Goal: Task Accomplishment & Management: Manage account settings

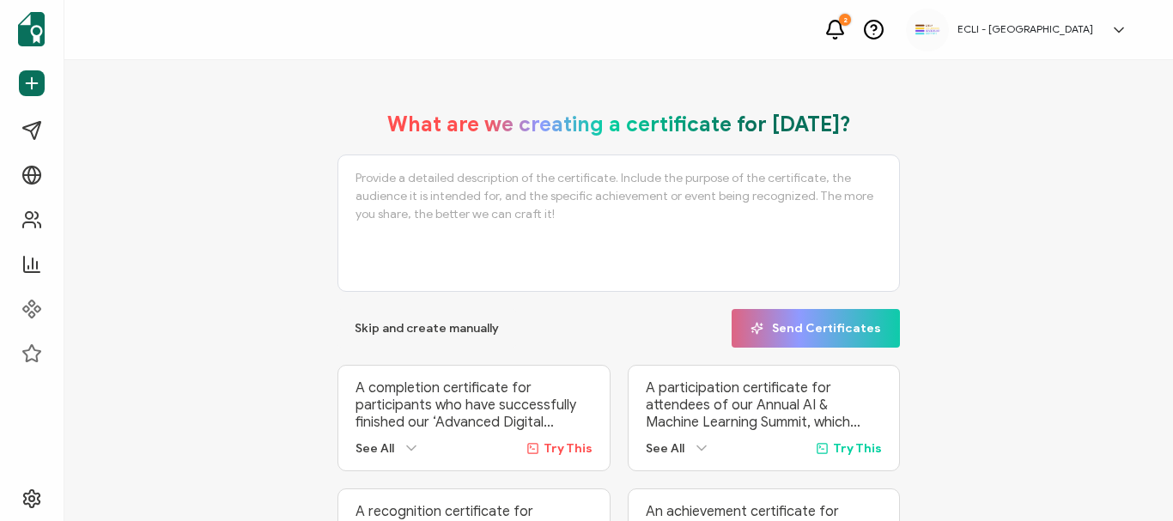
click at [1079, 28] on h5 "ECLI - [GEOGRAPHIC_DATA]" at bounding box center [1026, 29] width 136 height 12
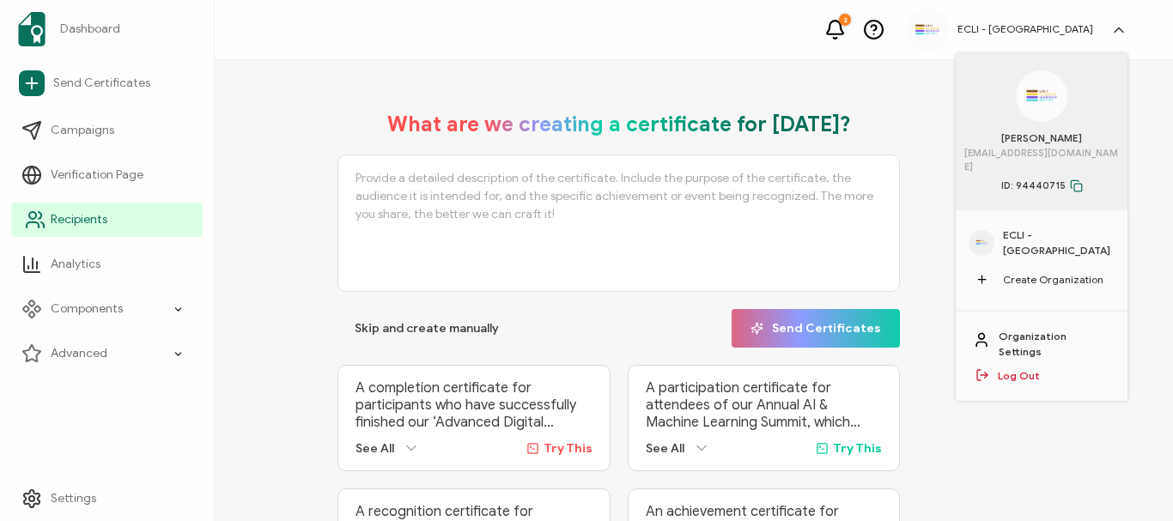
click at [64, 214] on span "Recipients" at bounding box center [79, 219] width 57 height 17
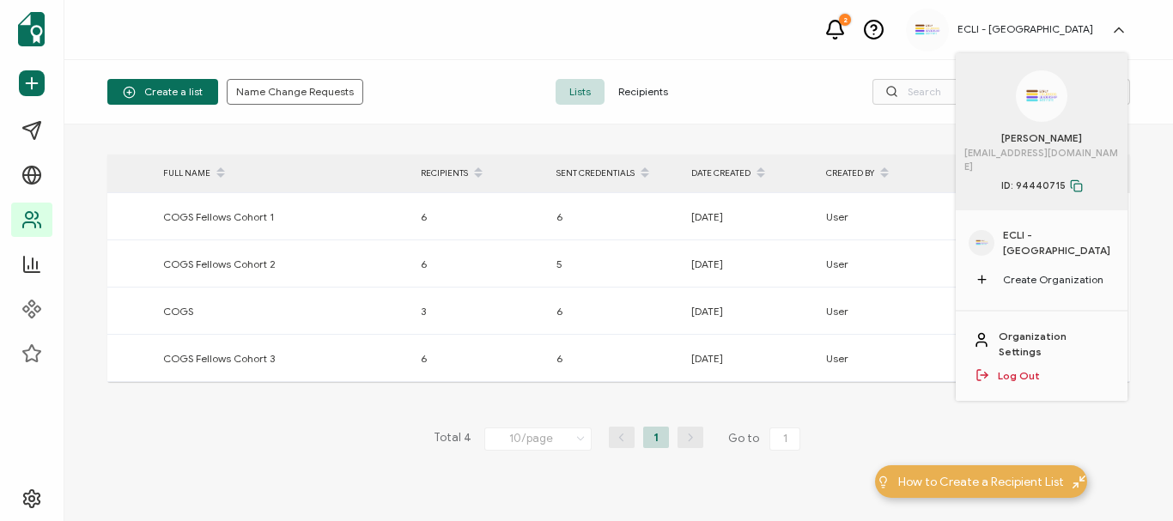
click at [898, 413] on div "> FULL NAME RECIPIENTS SENT CREDENTIALS DATE CREATED CREATED BY ACTIONS COGS Fe…" at bounding box center [618, 351] width 1023 height 393
click at [1122, 27] on icon at bounding box center [1119, 29] width 17 height 17
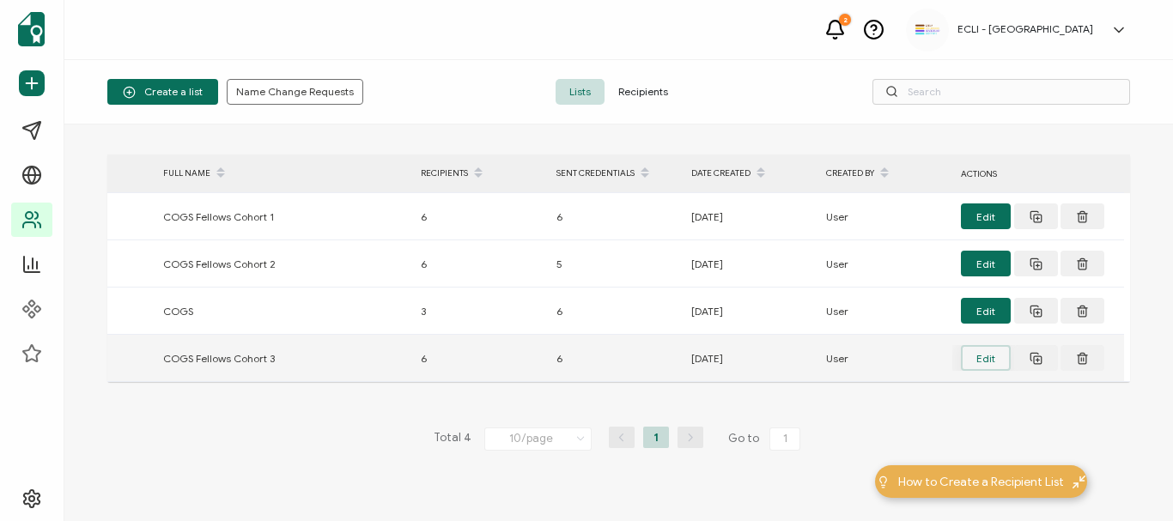
click at [978, 359] on button "Edit" at bounding box center [986, 358] width 50 height 26
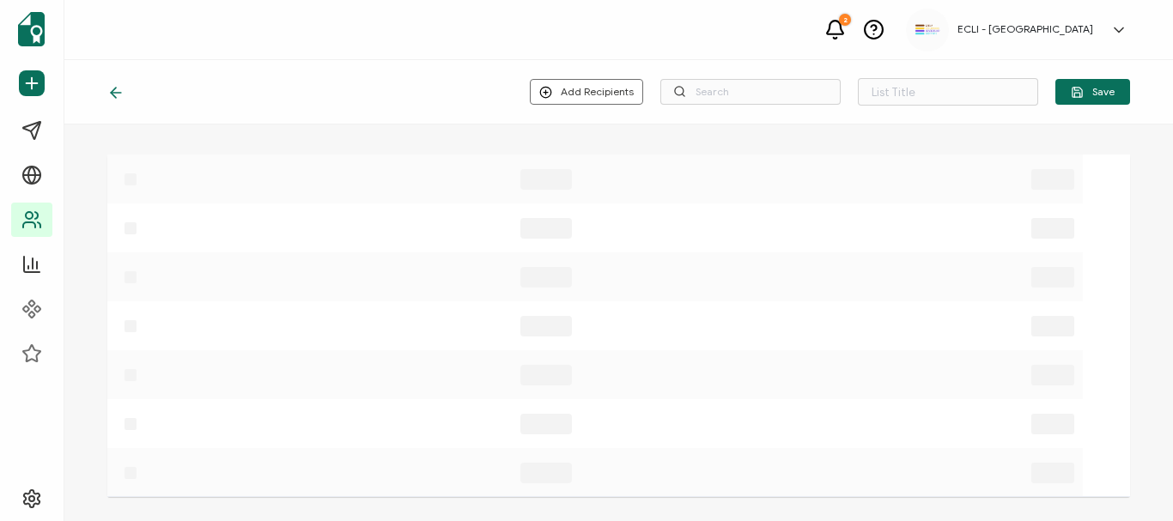
type input "COGS Fellows Cohort 3"
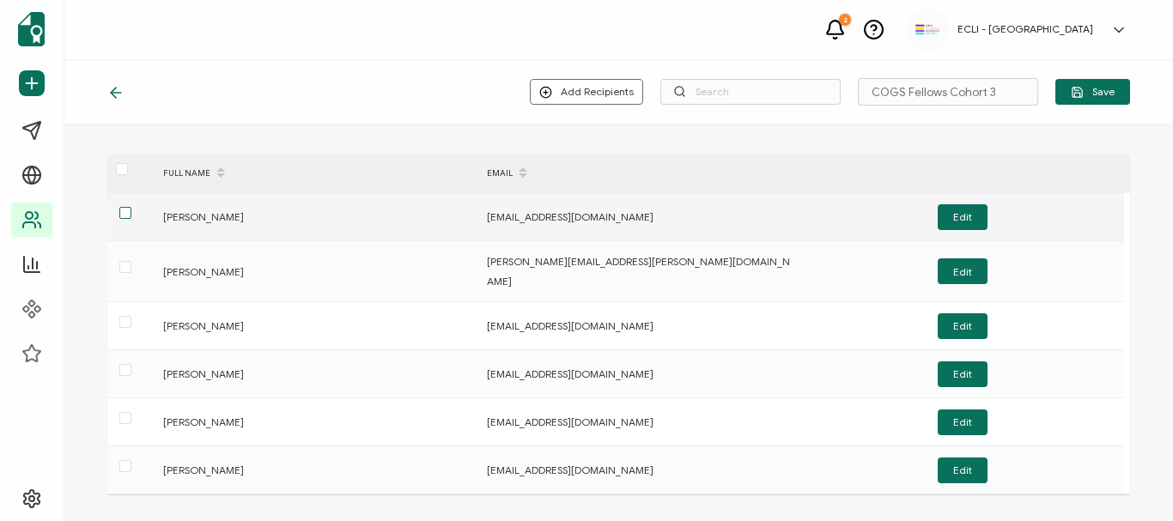
click at [124, 213] on span at bounding box center [125, 213] width 12 height 12
click at [131, 207] on input "checkbox" at bounding box center [131, 207] width 0 height 0
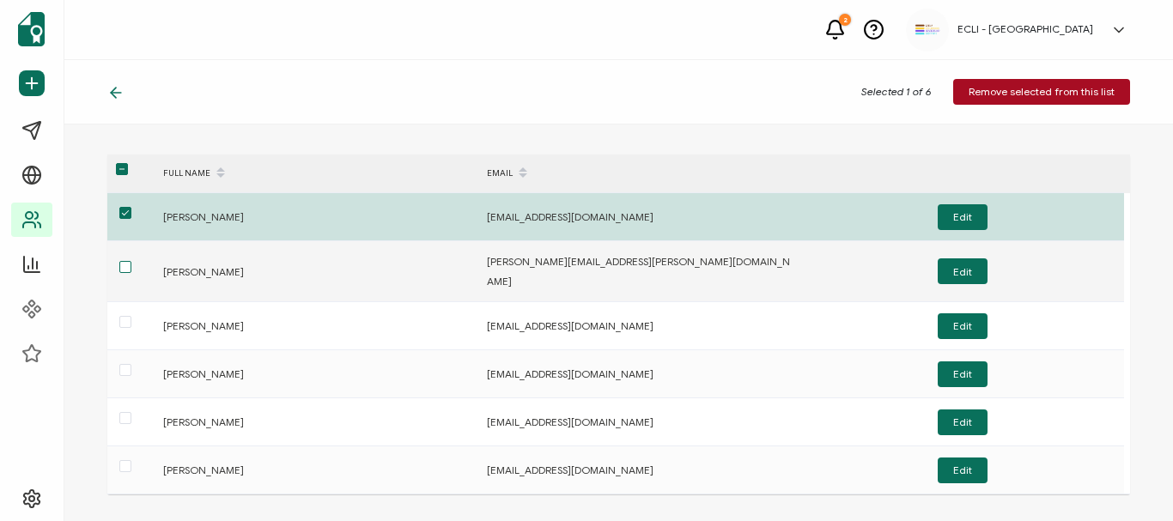
click at [124, 264] on span at bounding box center [125, 267] width 12 height 12
click at [131, 261] on input "checkbox" at bounding box center [131, 261] width 0 height 0
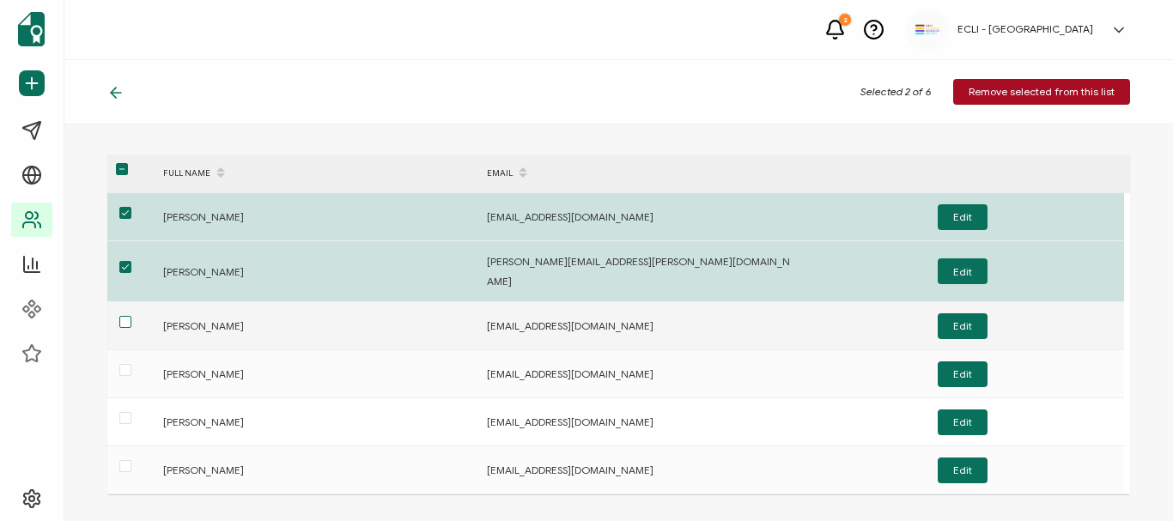
click at [125, 316] on span at bounding box center [125, 322] width 12 height 12
click at [131, 316] on input "checkbox" at bounding box center [131, 316] width 0 height 0
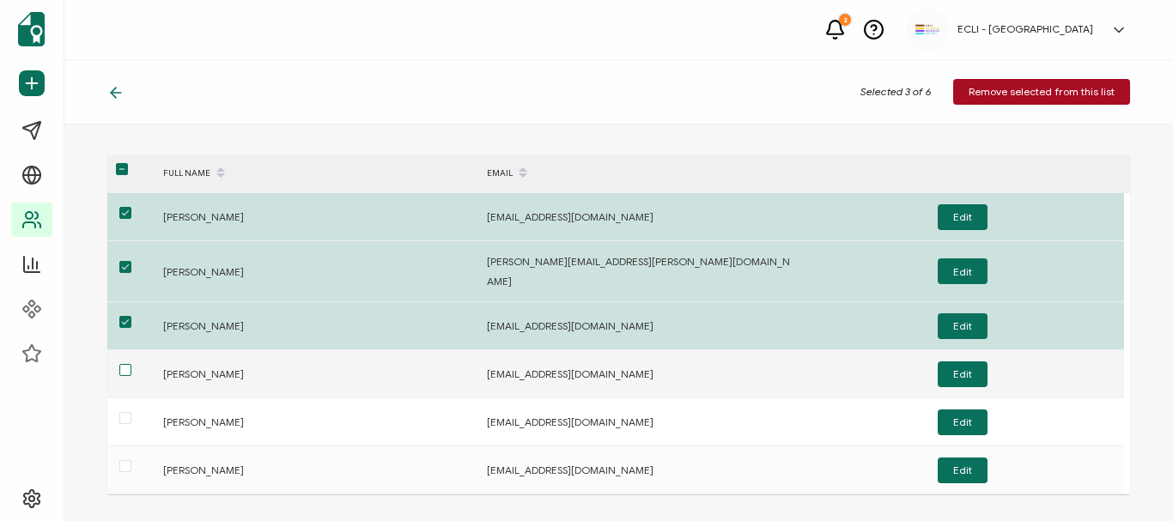
click at [127, 364] on span at bounding box center [125, 370] width 12 height 12
click at [131, 364] on input "checkbox" at bounding box center [131, 364] width 0 height 0
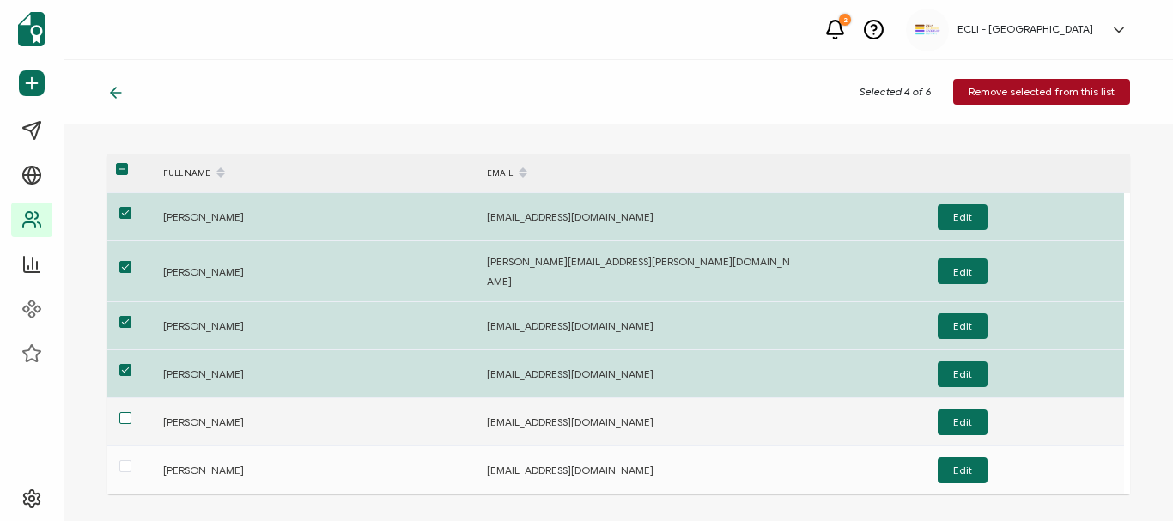
click at [123, 412] on span at bounding box center [125, 418] width 12 height 12
click at [131, 412] on input "checkbox" at bounding box center [131, 412] width 0 height 0
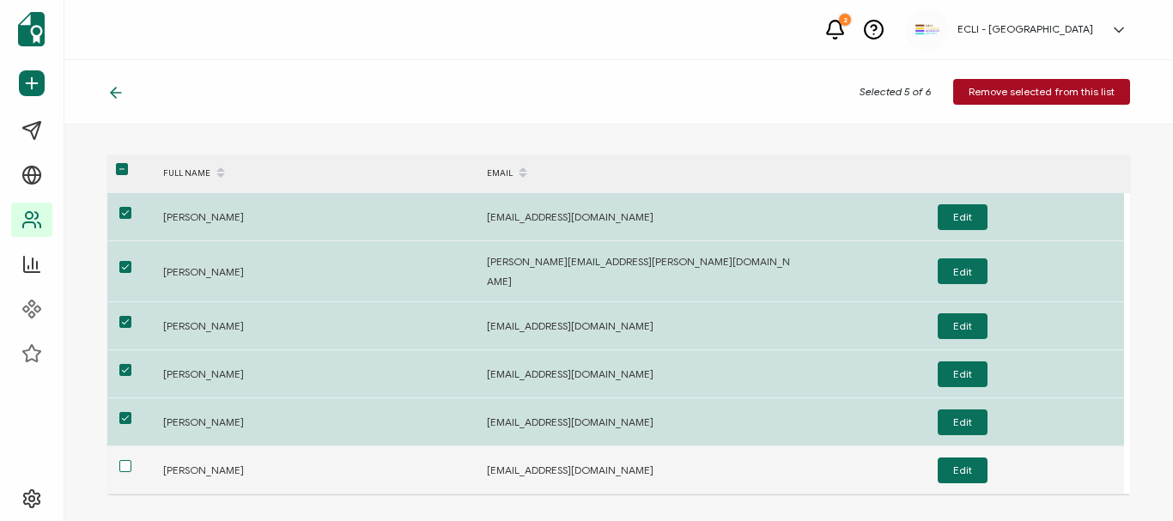
click at [125, 460] on span at bounding box center [125, 466] width 12 height 12
click at [131, 460] on input "checkbox" at bounding box center [131, 460] width 0 height 0
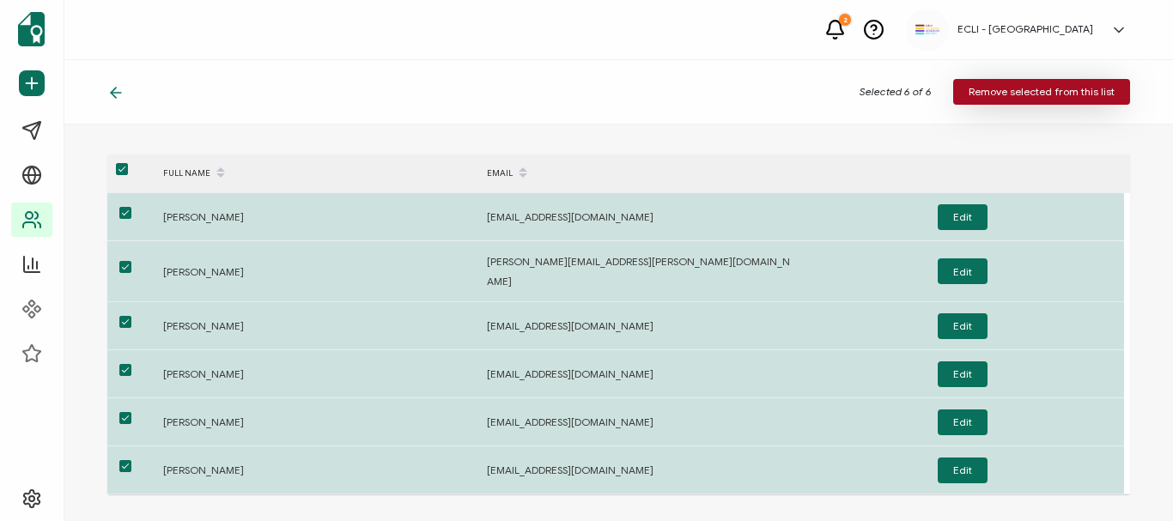
click at [1053, 87] on span "Remove selected from this list" at bounding box center [1042, 92] width 146 height 10
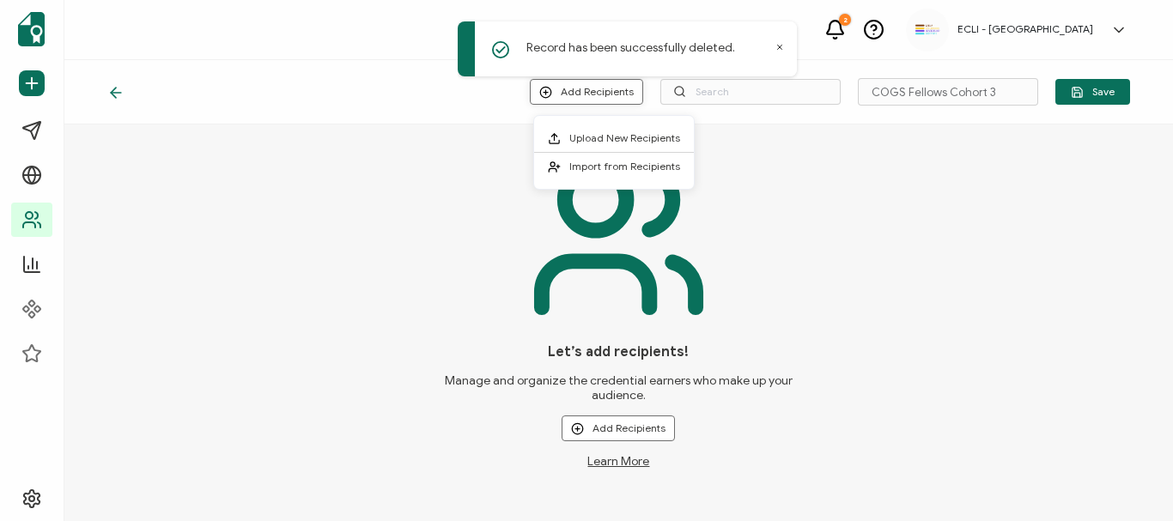
click at [570, 96] on button "Add Recipients" at bounding box center [586, 92] width 113 height 26
click at [594, 141] on span "Upload New Recipients" at bounding box center [625, 137] width 111 height 13
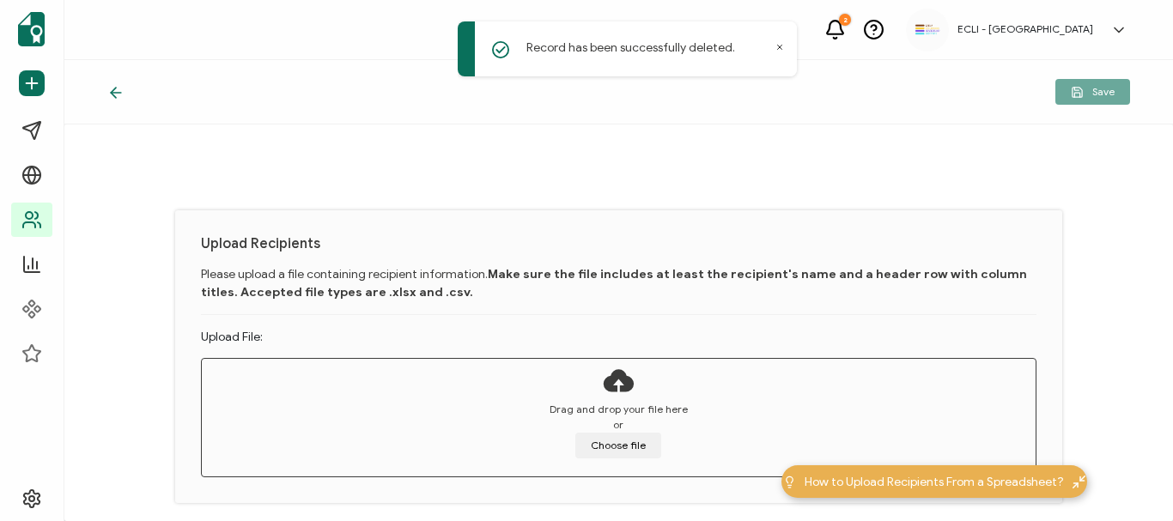
click at [936, 103] on div "Save" at bounding box center [959, 92] width 341 height 26
click at [114, 91] on icon at bounding box center [115, 92] width 17 height 17
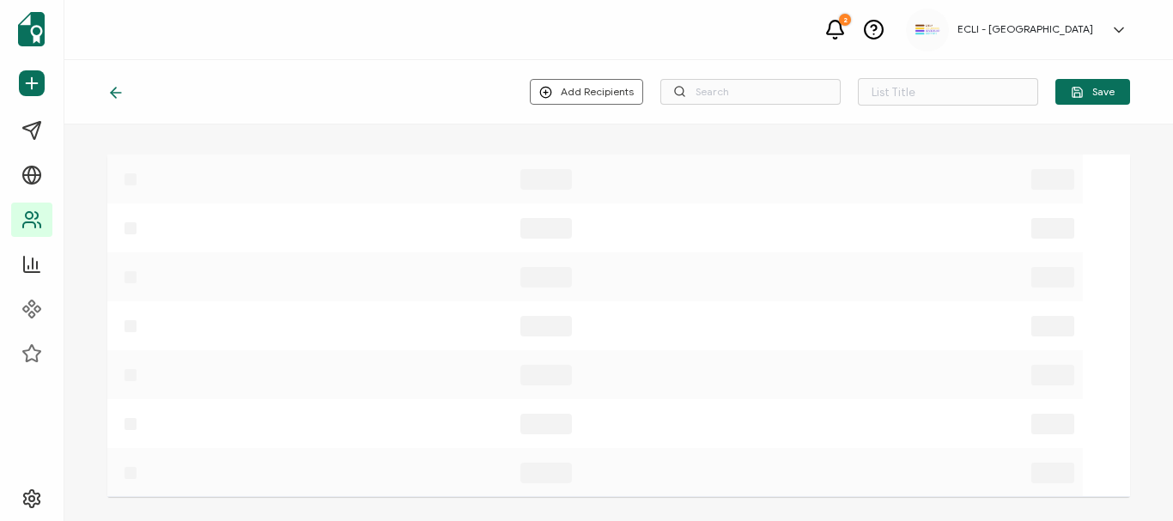
type input "COGS Fellows Cohort 3"
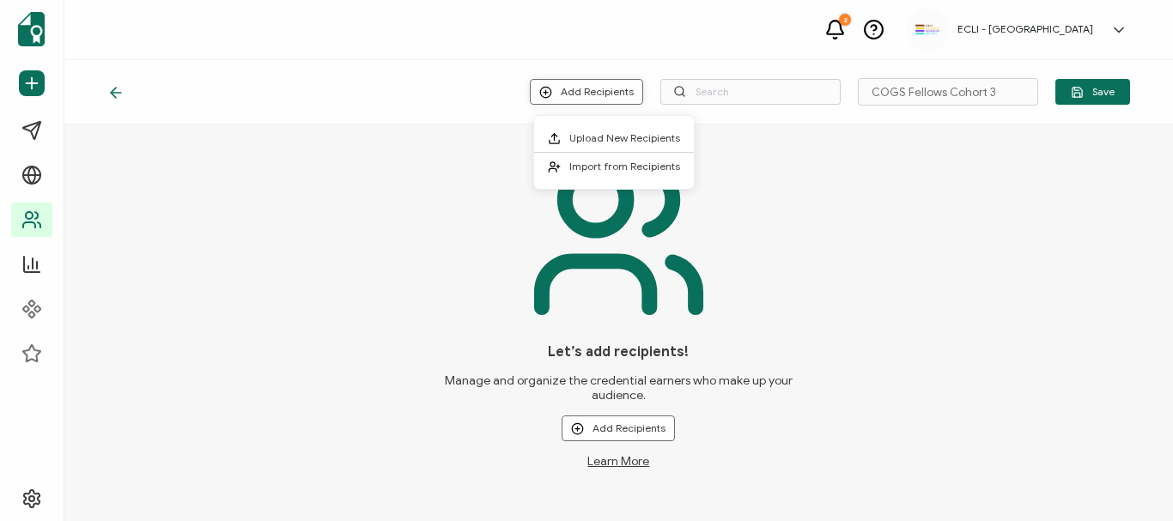
click at [596, 95] on button "Add Recipients" at bounding box center [586, 92] width 113 height 26
click at [599, 172] on span "Import from Recipients" at bounding box center [625, 166] width 111 height 13
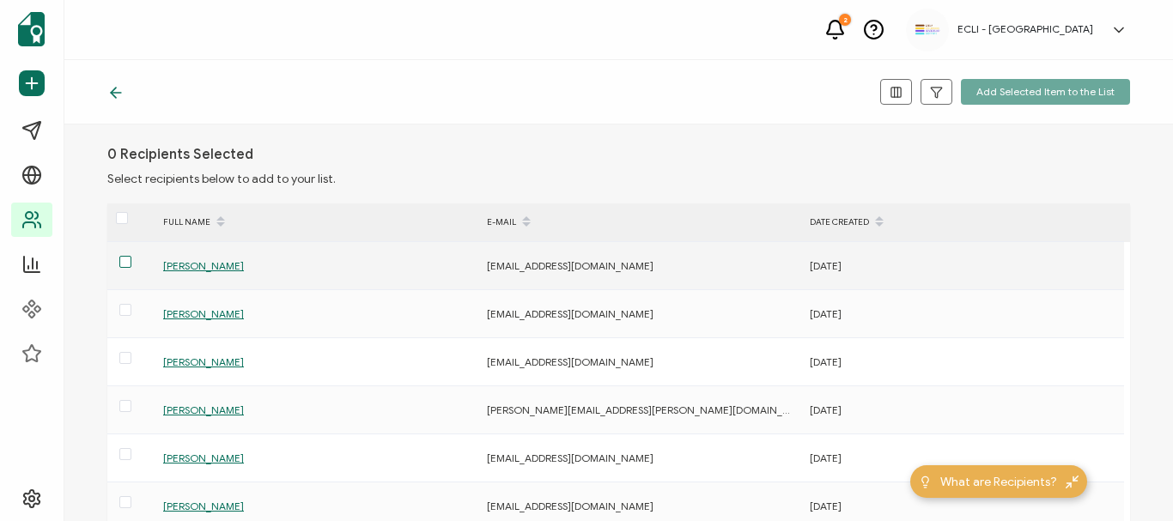
click at [124, 263] on span at bounding box center [125, 262] width 12 height 12
click at [131, 256] on input "checkbox" at bounding box center [131, 256] width 0 height 0
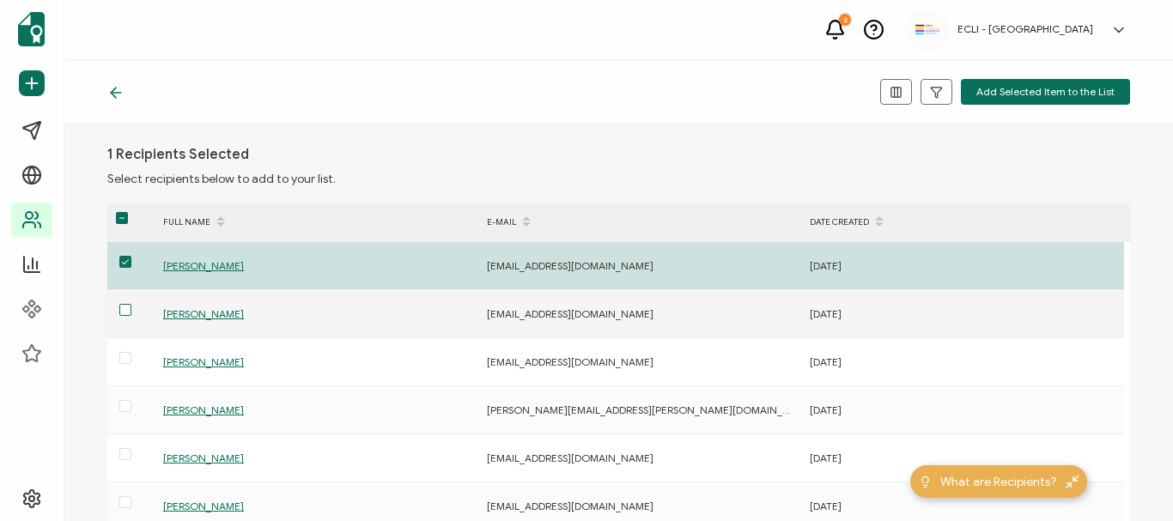
click at [125, 312] on span at bounding box center [125, 310] width 12 height 12
click at [131, 304] on input "checkbox" at bounding box center [131, 304] width 0 height 0
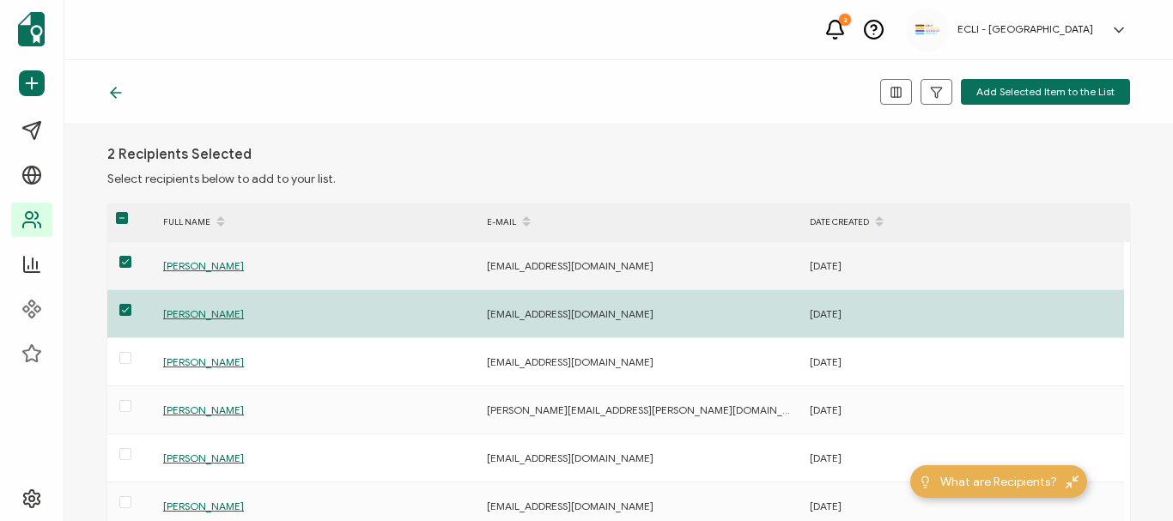
click at [127, 263] on span at bounding box center [125, 262] width 12 height 12
click at [131, 256] on input "checkbox" at bounding box center [131, 256] width 0 height 0
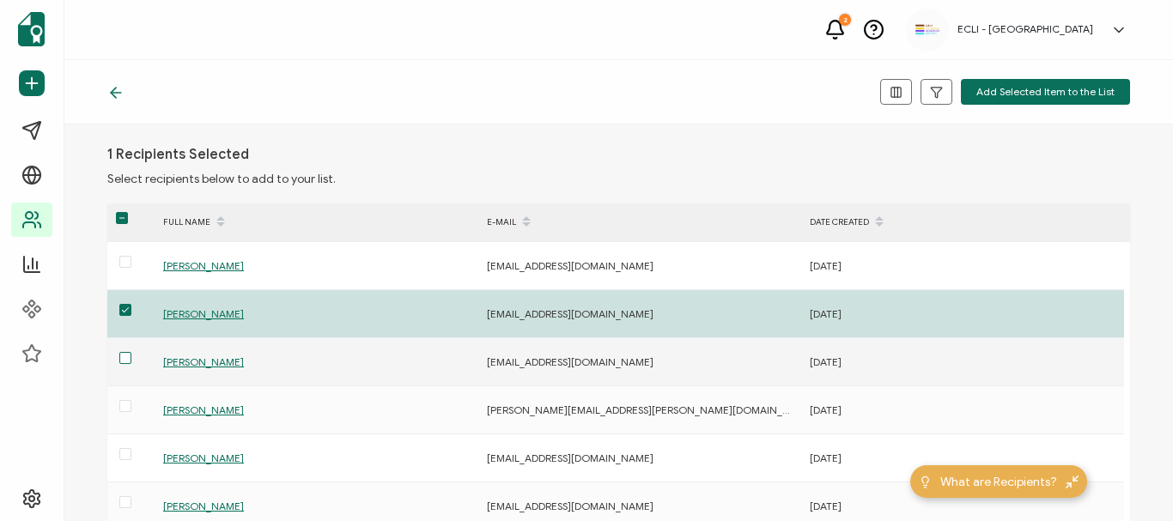
click at [123, 360] on span at bounding box center [125, 358] width 12 height 12
click at [131, 352] on input "checkbox" at bounding box center [131, 352] width 0 height 0
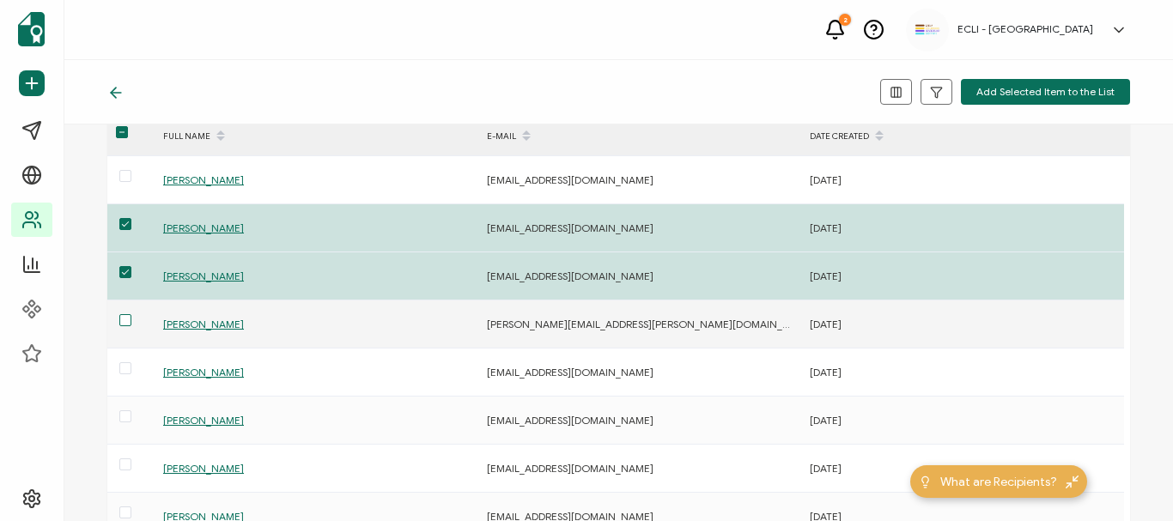
click at [125, 320] on span at bounding box center [125, 320] width 12 height 12
click at [131, 314] on input "checkbox" at bounding box center [131, 314] width 0 height 0
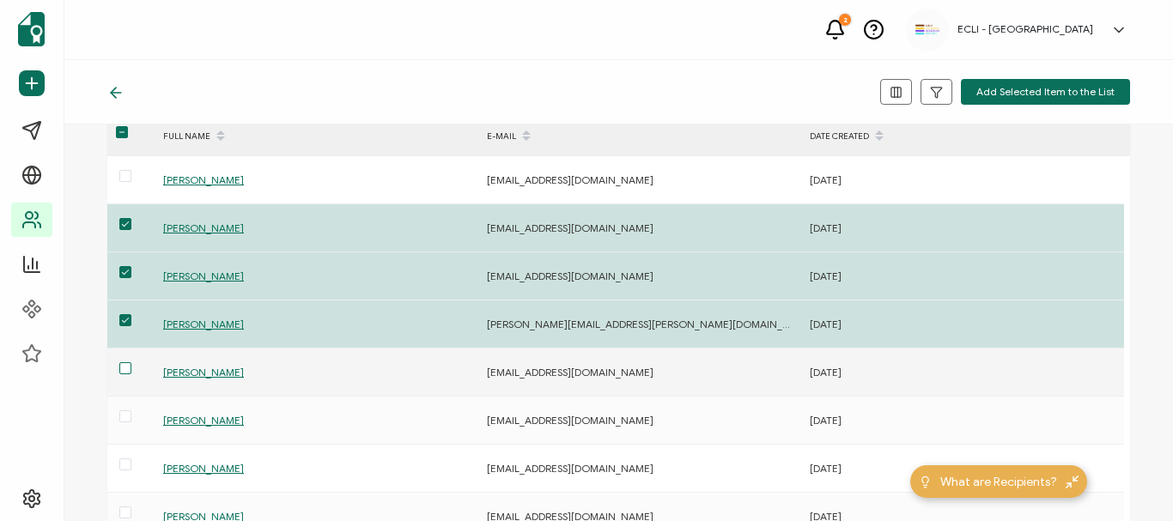
click at [126, 369] on span at bounding box center [125, 369] width 12 height 12
click at [131, 363] on input "checkbox" at bounding box center [131, 363] width 0 height 0
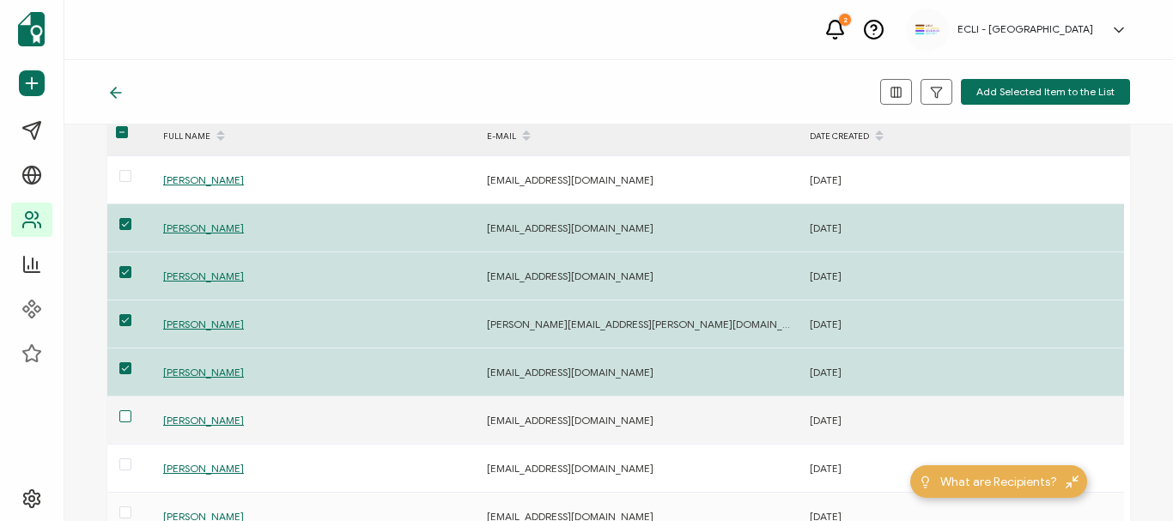
click at [122, 417] on span at bounding box center [125, 417] width 12 height 12
click at [131, 411] on input "checkbox" at bounding box center [131, 411] width 0 height 0
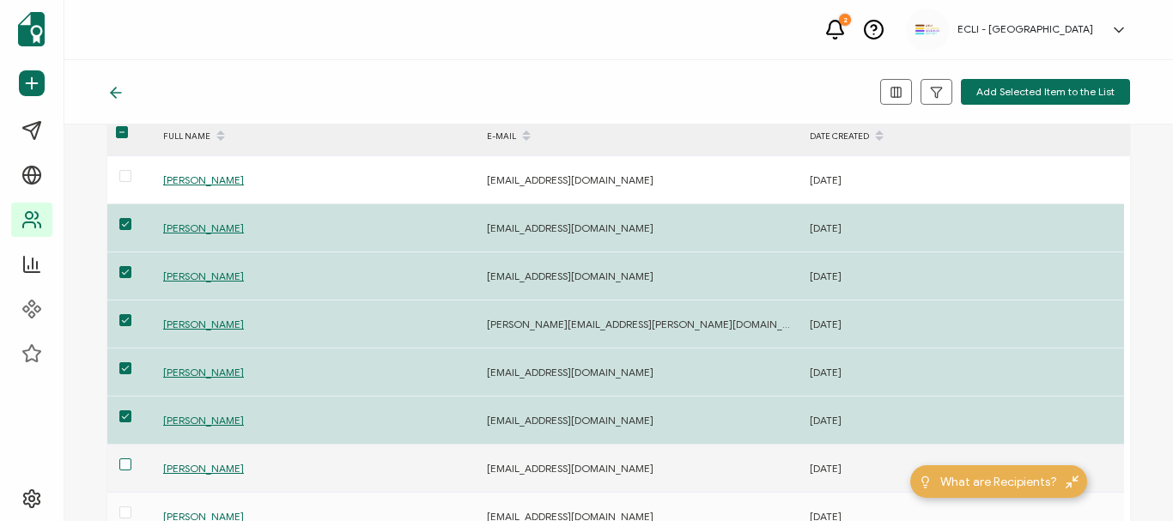
click at [125, 463] on span at bounding box center [125, 465] width 12 height 12
click at [131, 459] on input "checkbox" at bounding box center [131, 459] width 0 height 0
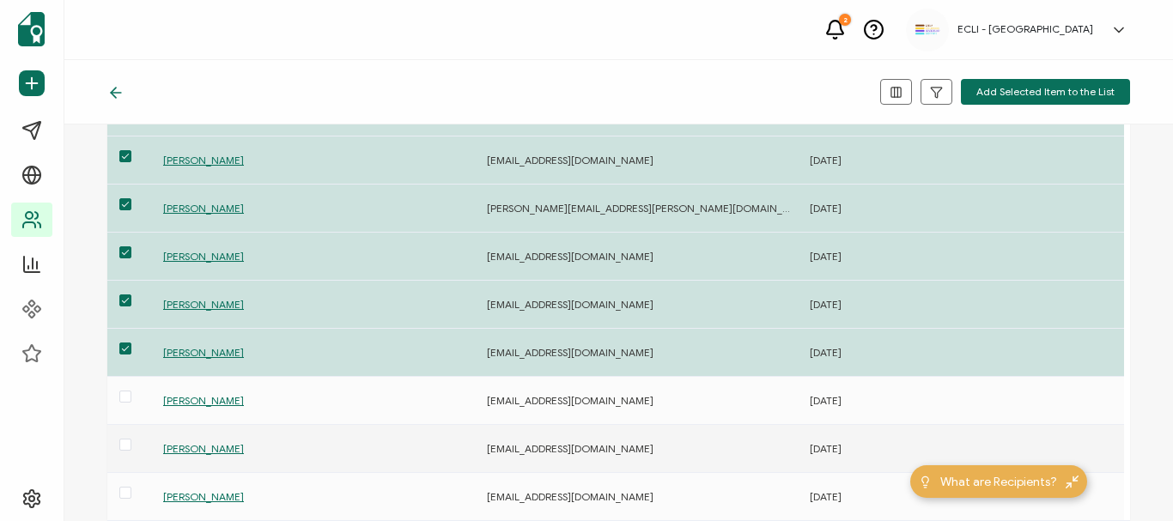
scroll to position [172, 0]
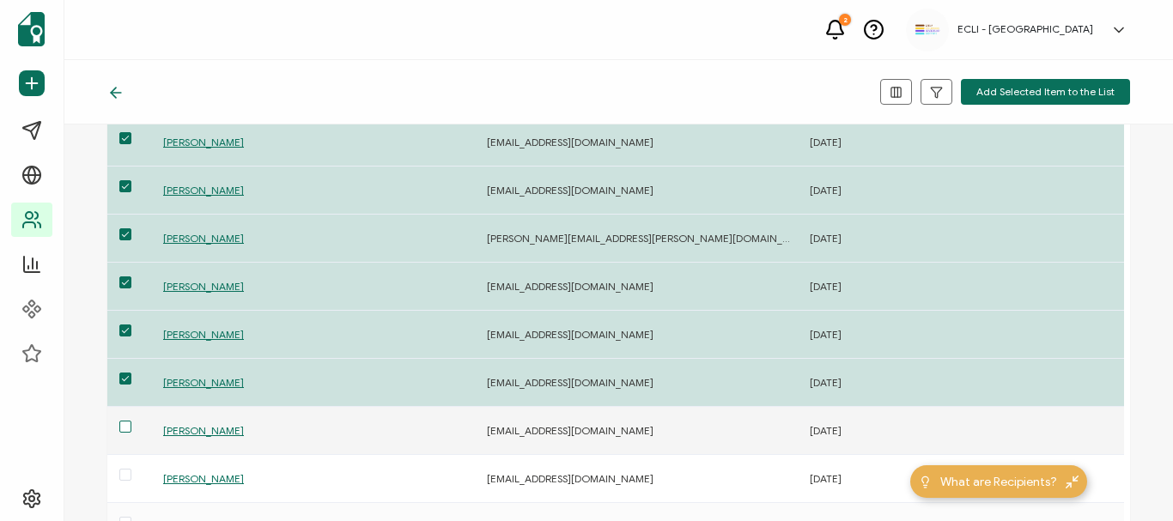
click at [125, 428] on span at bounding box center [125, 427] width 12 height 12
click at [131, 421] on input "checkbox" at bounding box center [131, 421] width 0 height 0
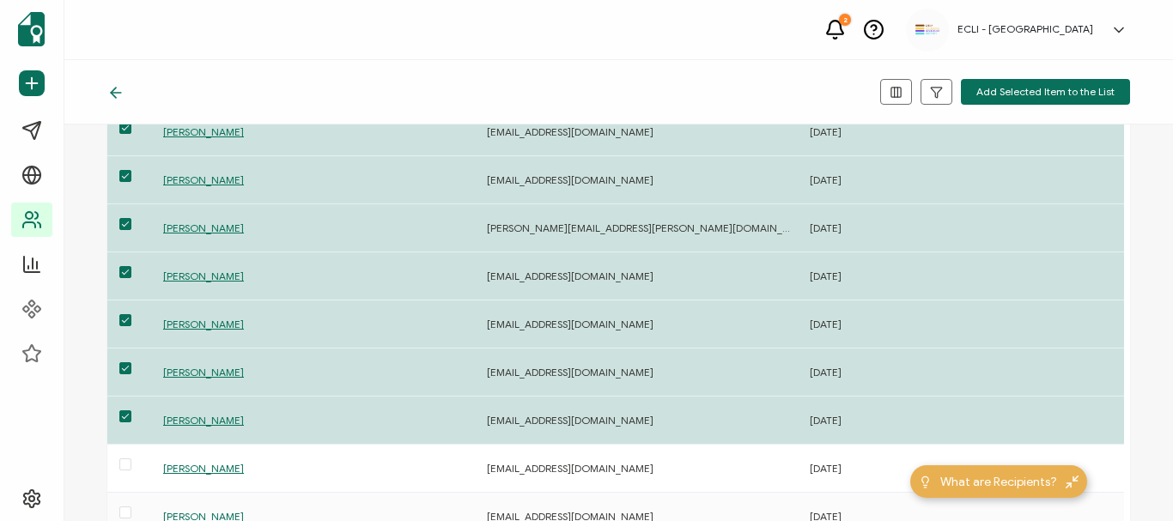
scroll to position [0, 0]
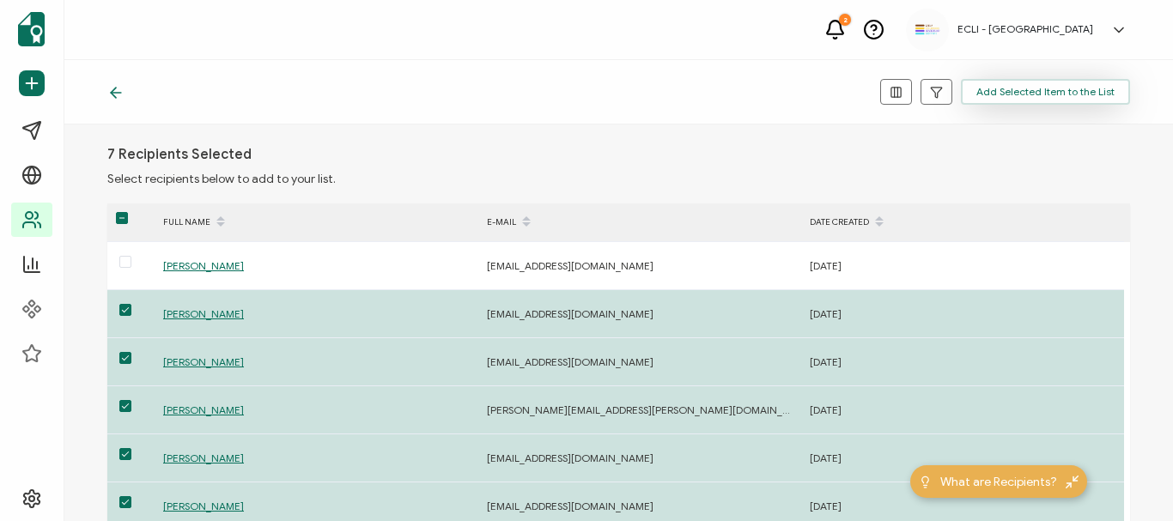
click at [1033, 93] on span "Add Selected Item to the List" at bounding box center [1046, 92] width 138 height 10
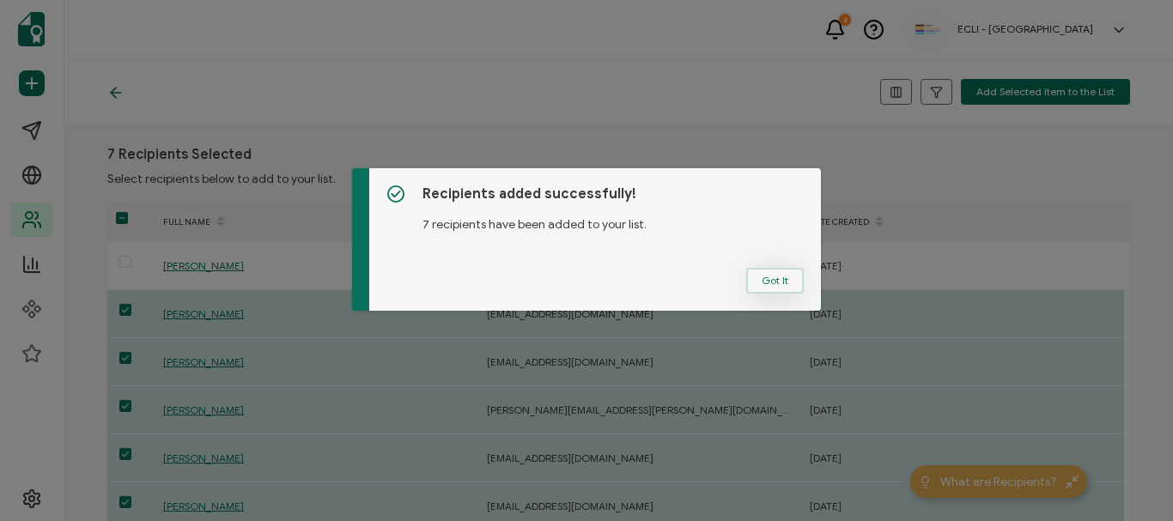
click at [768, 281] on span "Got It" at bounding box center [775, 281] width 27 height 10
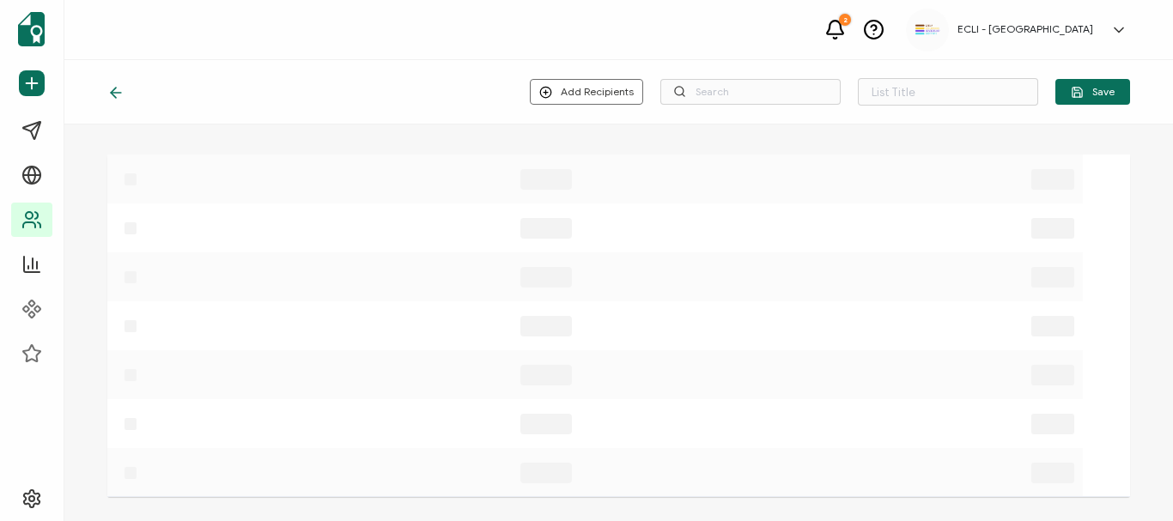
type input "COGS Fellows Cohort 3"
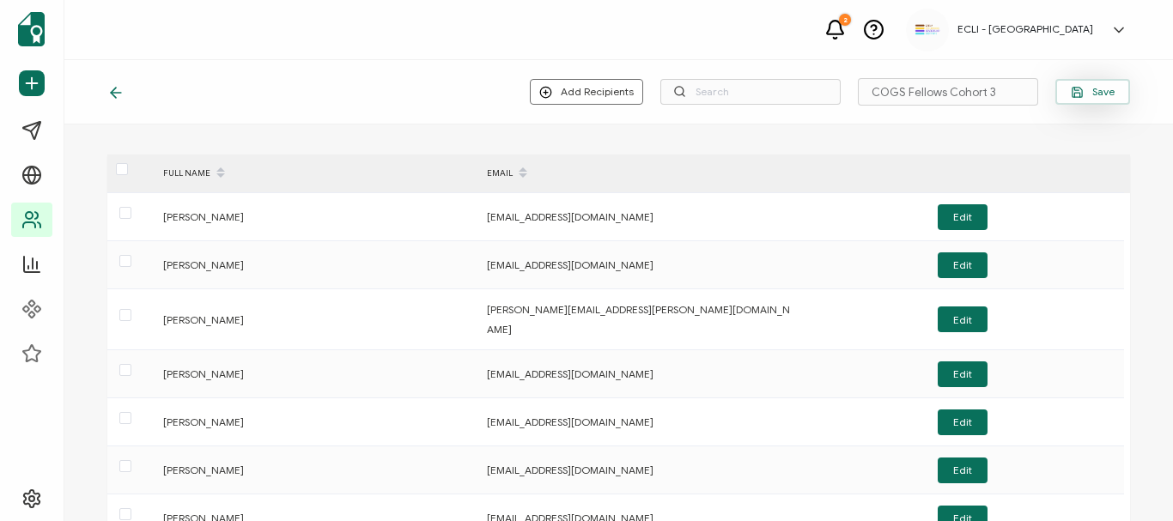
click at [1094, 95] on span "Save" at bounding box center [1093, 92] width 44 height 13
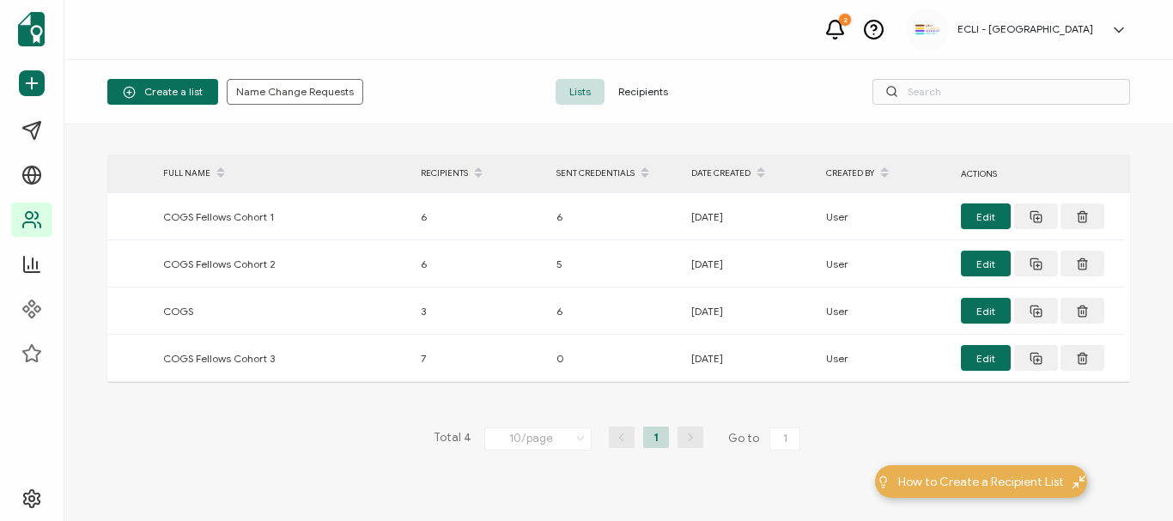
click at [641, 89] on span "Recipients" at bounding box center [643, 92] width 77 height 26
